Goal: Find specific page/section: Find specific page/section

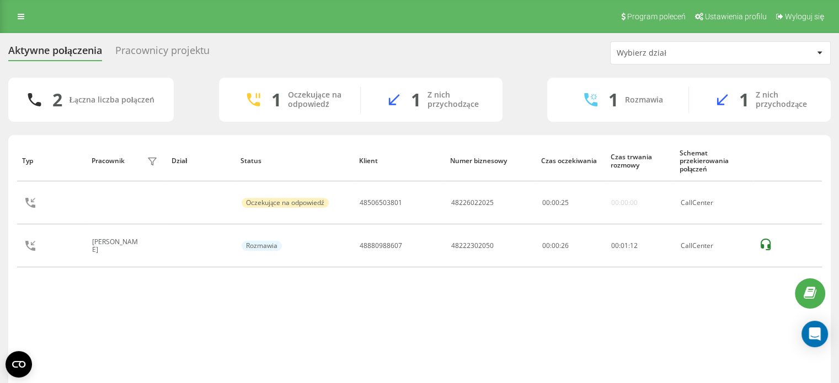
click at [161, 52] on div "Pracownicy projektu" at bounding box center [162, 53] width 94 height 17
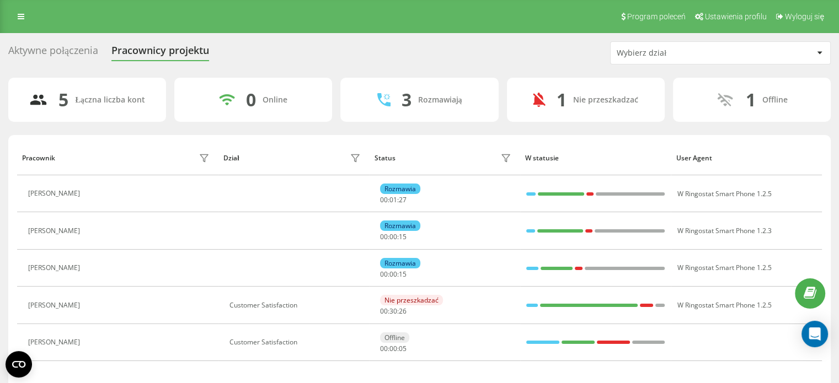
click at [86, 49] on div "Aktywne połączenia" at bounding box center [53, 53] width 90 height 17
